Goal: Navigation & Orientation: Go to known website

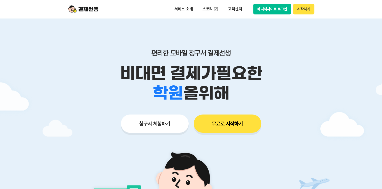
click at [302, 11] on button "시작하기" at bounding box center [303, 9] width 21 height 11
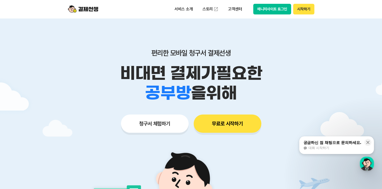
click at [280, 13] on button "매니저사이트 로그인" at bounding box center [272, 9] width 38 height 11
click at [301, 8] on button "시작하기" at bounding box center [303, 9] width 21 height 11
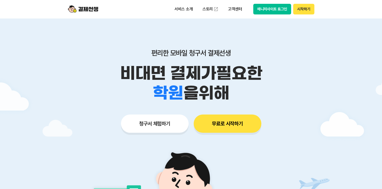
click at [284, 6] on button "매니저사이트 로그인" at bounding box center [272, 9] width 38 height 11
click at [277, 9] on button "매니저사이트 로그인" at bounding box center [272, 9] width 38 height 11
